Goal: Information Seeking & Learning: Learn about a topic

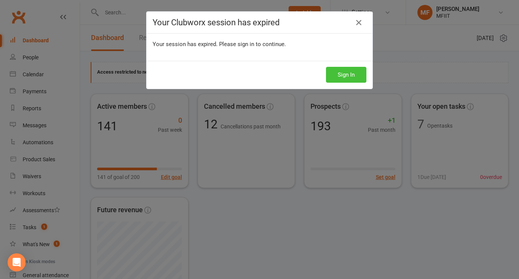
click at [353, 74] on button "Sign In" at bounding box center [346, 75] width 40 height 16
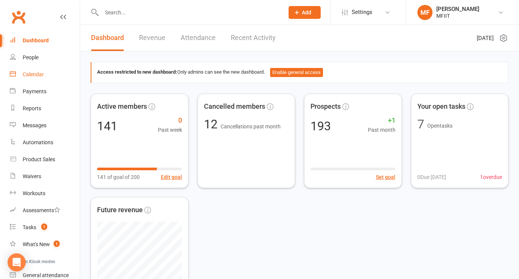
click at [33, 72] on div "Calendar" at bounding box center [33, 74] width 21 height 6
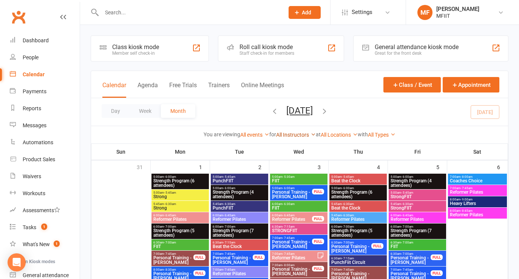
click at [291, 135] on link "All Instructors" at bounding box center [296, 135] width 40 height 6
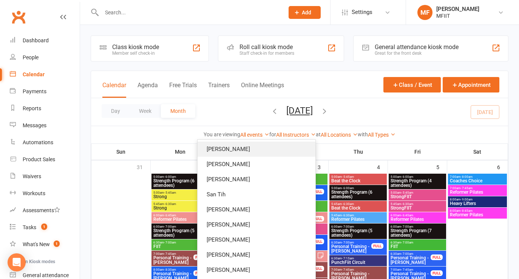
click at [280, 150] on link "[PERSON_NAME]" at bounding box center [257, 149] width 118 height 15
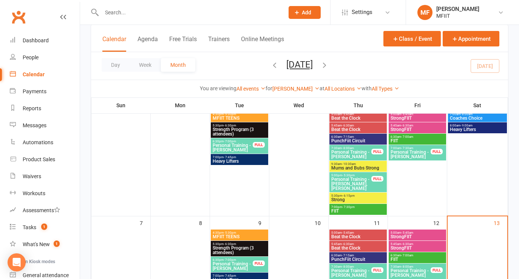
scroll to position [60, 0]
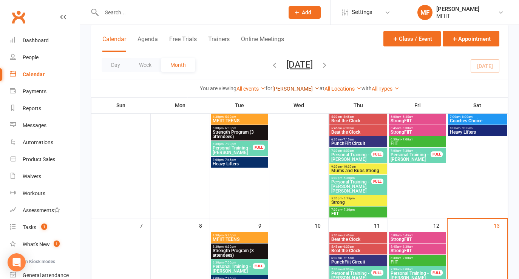
click at [295, 89] on link "[PERSON_NAME]" at bounding box center [295, 89] width 47 height 6
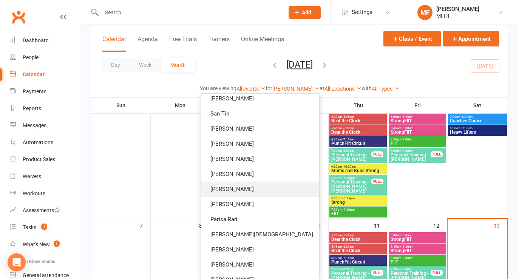
scroll to position [134, 0]
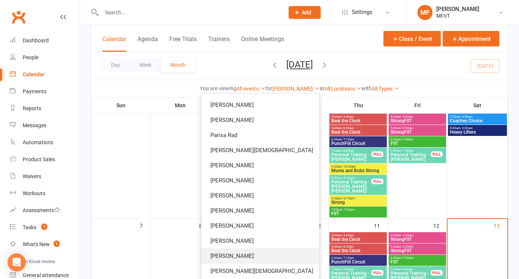
click at [255, 255] on link "[PERSON_NAME]" at bounding box center [260, 256] width 118 height 15
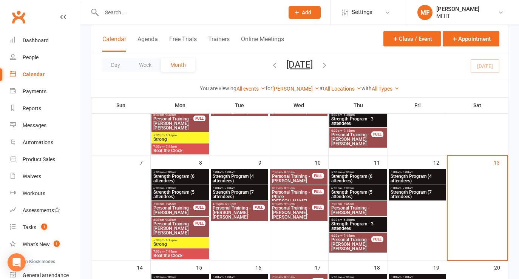
scroll to position [111, 0]
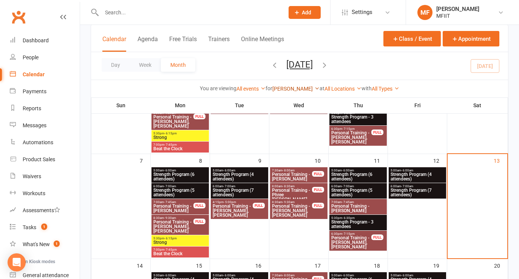
click at [291, 89] on link "[PERSON_NAME]" at bounding box center [295, 89] width 47 height 6
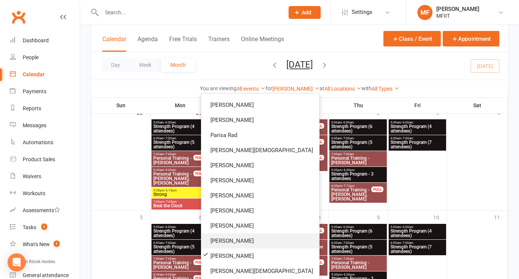
scroll to position [477, 0]
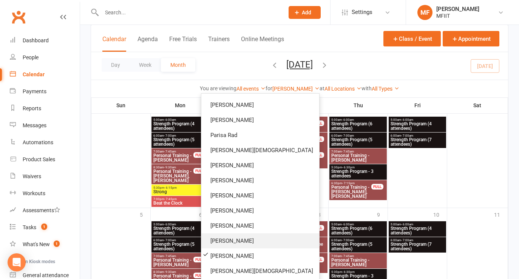
click at [268, 240] on link "[PERSON_NAME]" at bounding box center [260, 241] width 118 height 15
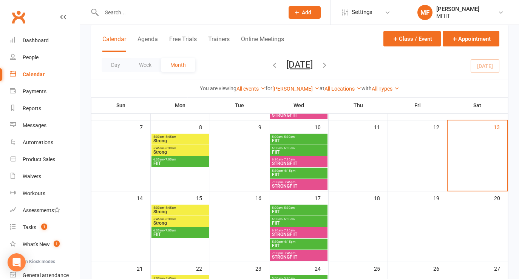
scroll to position [115, 0]
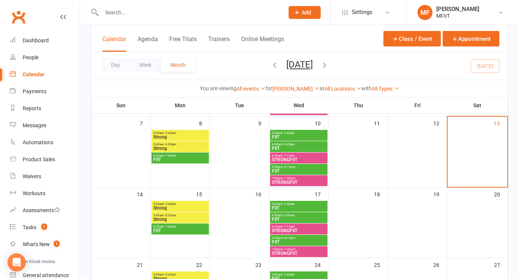
click at [178, 160] on span "FIIT" at bounding box center [180, 160] width 54 height 5
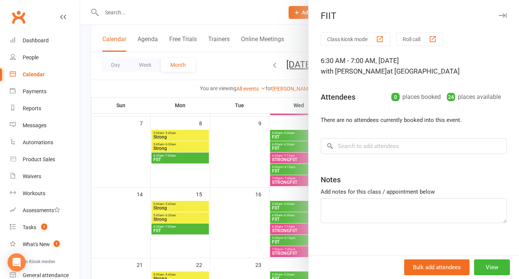
click at [244, 180] on div at bounding box center [299, 139] width 439 height 279
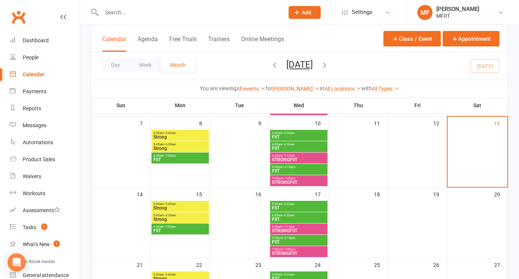
click at [285, 162] on span "STRONGFIIT" at bounding box center [299, 160] width 54 height 5
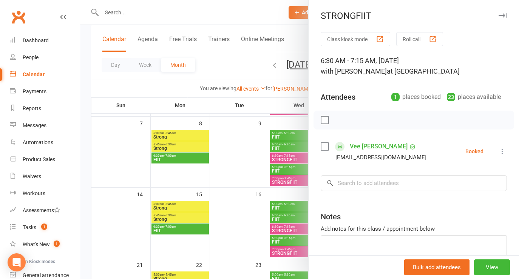
click at [220, 162] on div at bounding box center [299, 139] width 439 height 279
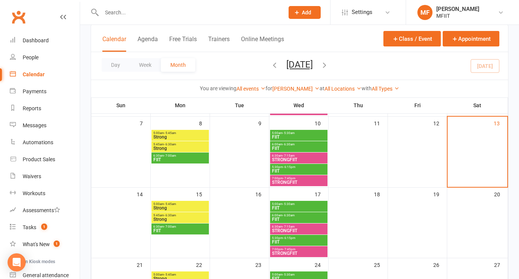
click at [280, 182] on span "STRONGFIIT" at bounding box center [299, 182] width 54 height 5
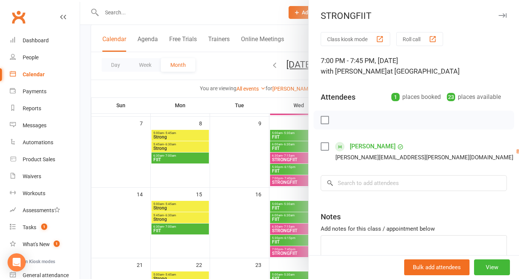
click at [229, 168] on div at bounding box center [299, 139] width 439 height 279
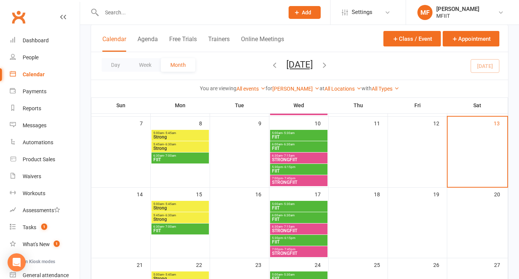
click at [279, 184] on span "STRONGFIIT" at bounding box center [299, 182] width 54 height 5
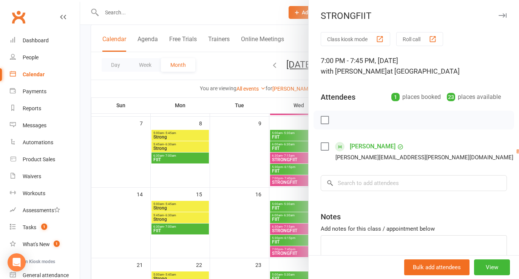
click at [232, 171] on div at bounding box center [299, 139] width 439 height 279
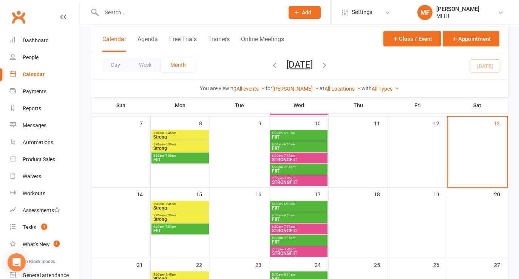
click at [282, 136] on span "FIIT" at bounding box center [299, 137] width 54 height 5
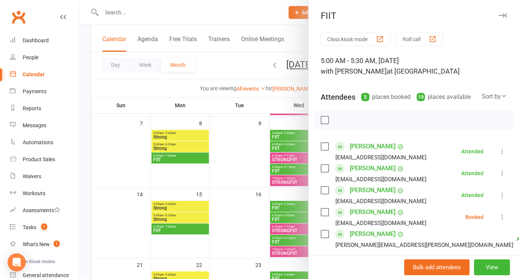
click at [220, 137] on div at bounding box center [299, 139] width 439 height 279
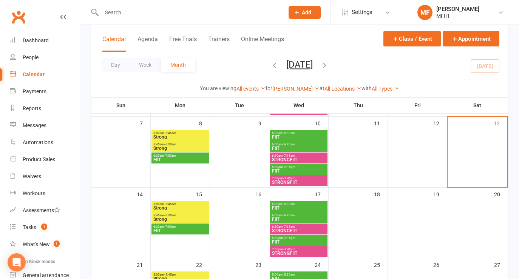
click at [288, 149] on span "FIIT" at bounding box center [299, 148] width 54 height 5
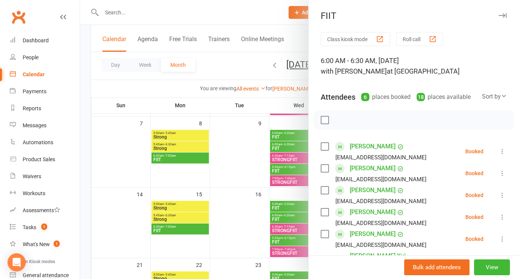
click at [233, 147] on div at bounding box center [299, 139] width 439 height 279
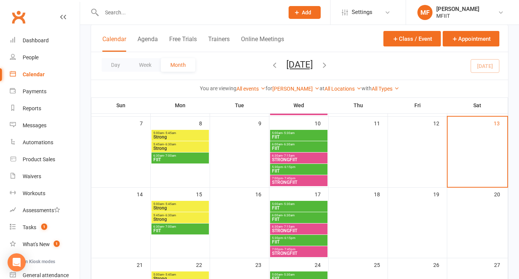
click at [186, 135] on span "Strong" at bounding box center [180, 137] width 54 height 5
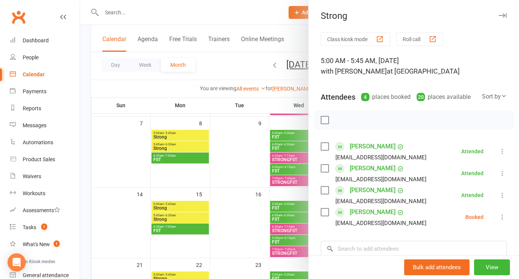
click at [248, 155] on div at bounding box center [299, 139] width 439 height 279
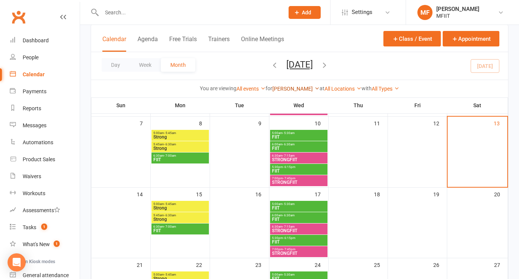
click at [297, 91] on link "[PERSON_NAME]" at bounding box center [295, 89] width 47 height 6
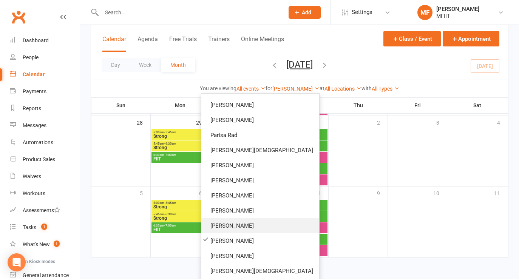
scroll to position [0, 0]
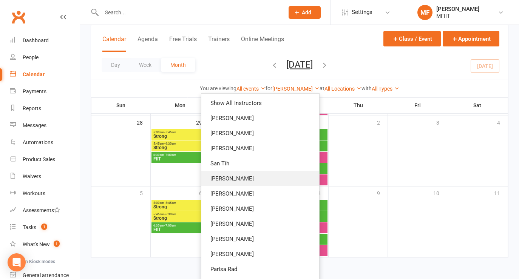
click at [266, 181] on link "[PERSON_NAME]" at bounding box center [260, 178] width 118 height 15
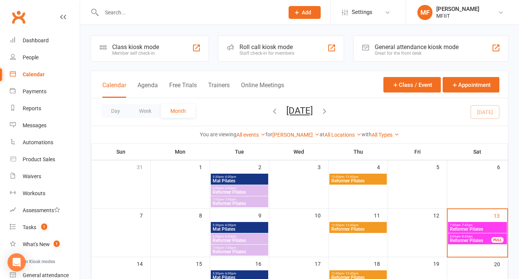
click at [271, 110] on icon "button" at bounding box center [275, 111] width 8 height 8
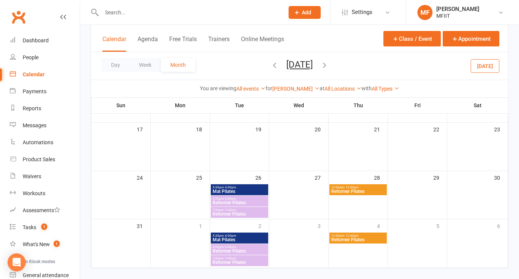
scroll to position [192, 0]
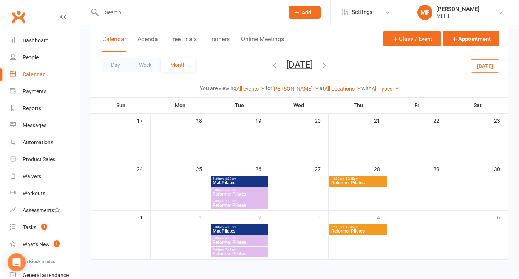
click at [367, 181] on span "Reformer Pilates" at bounding box center [358, 183] width 54 height 5
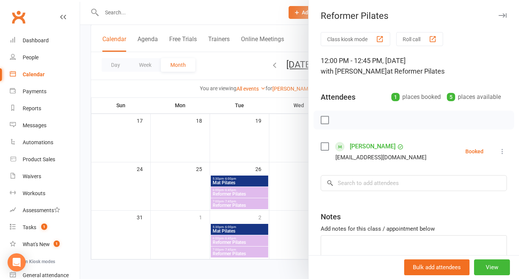
click at [290, 143] on div at bounding box center [299, 139] width 439 height 279
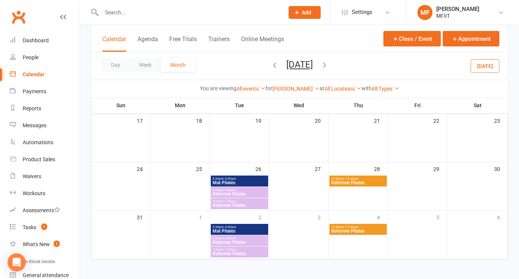
click at [252, 230] on span "Mat Pilates" at bounding box center [239, 231] width 54 height 5
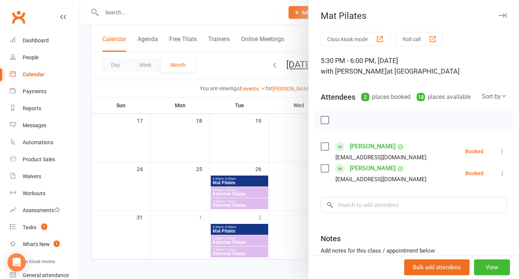
click at [294, 205] on div at bounding box center [299, 139] width 439 height 279
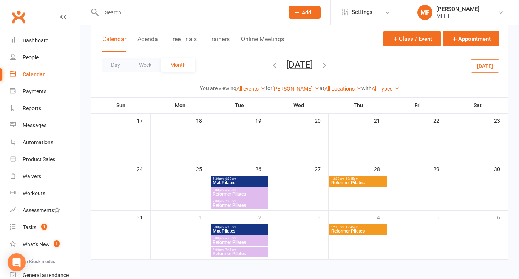
click at [248, 183] on span "Mat Pilates" at bounding box center [239, 183] width 54 height 5
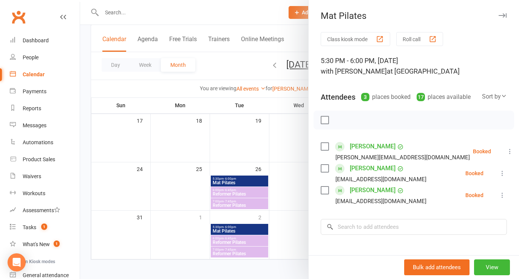
click at [293, 178] on div at bounding box center [299, 139] width 439 height 279
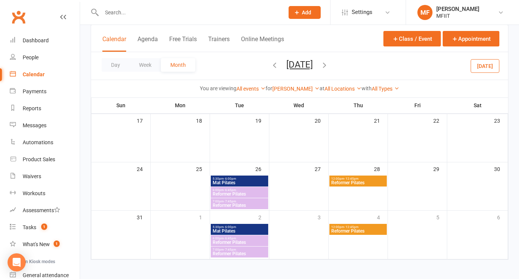
click at [344, 230] on span "Reformer Pilates" at bounding box center [358, 231] width 54 height 5
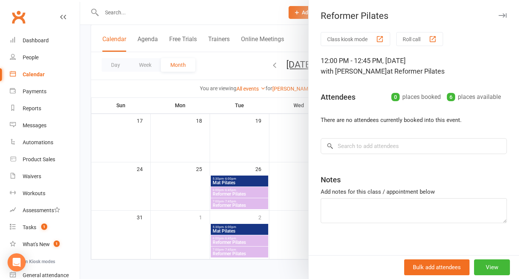
click at [287, 207] on div at bounding box center [299, 139] width 439 height 279
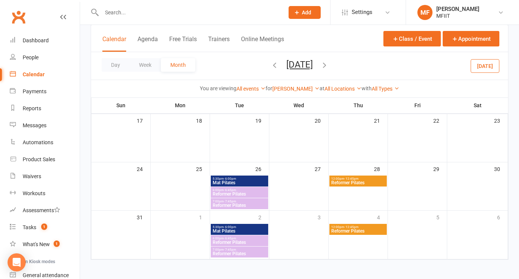
click at [329, 65] on icon "button" at bounding box center [324, 65] width 8 height 8
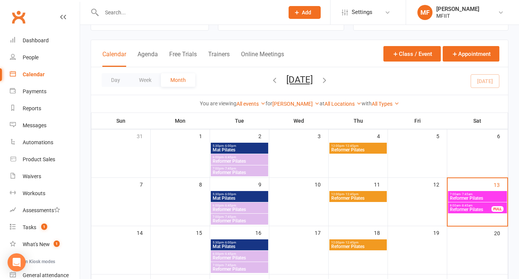
scroll to position [30, 0]
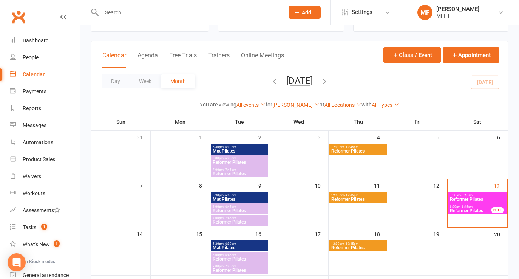
click at [350, 199] on span "Reformer Pilates" at bounding box center [358, 199] width 54 height 5
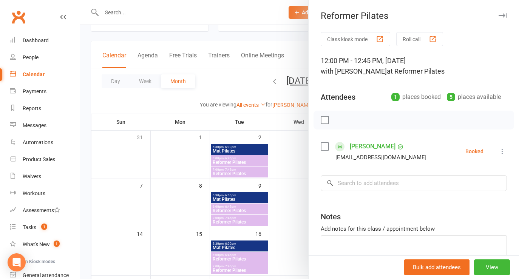
click at [293, 197] on div at bounding box center [299, 139] width 439 height 279
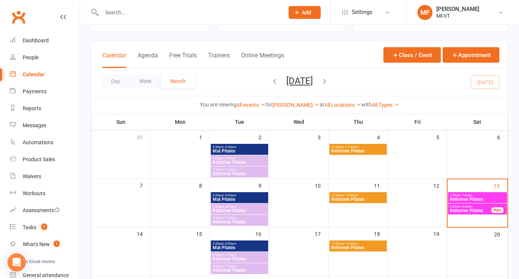
click at [237, 209] on span "Reformer Pilates" at bounding box center [239, 211] width 54 height 5
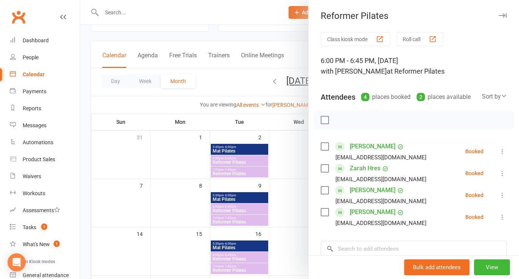
click at [290, 198] on div at bounding box center [299, 139] width 439 height 279
